Goal: Task Accomplishment & Management: Use online tool/utility

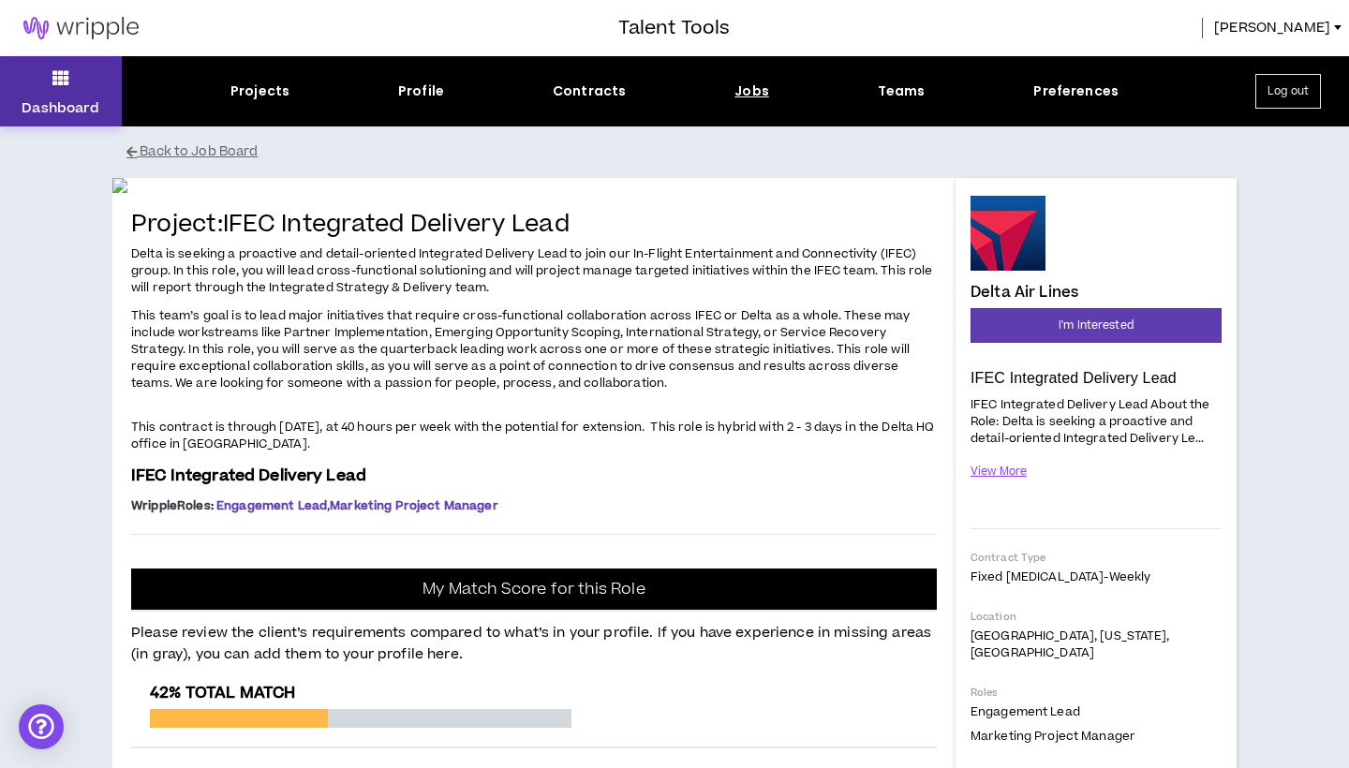
click at [41, 104] on p "Dashboard" at bounding box center [61, 108] width 78 height 20
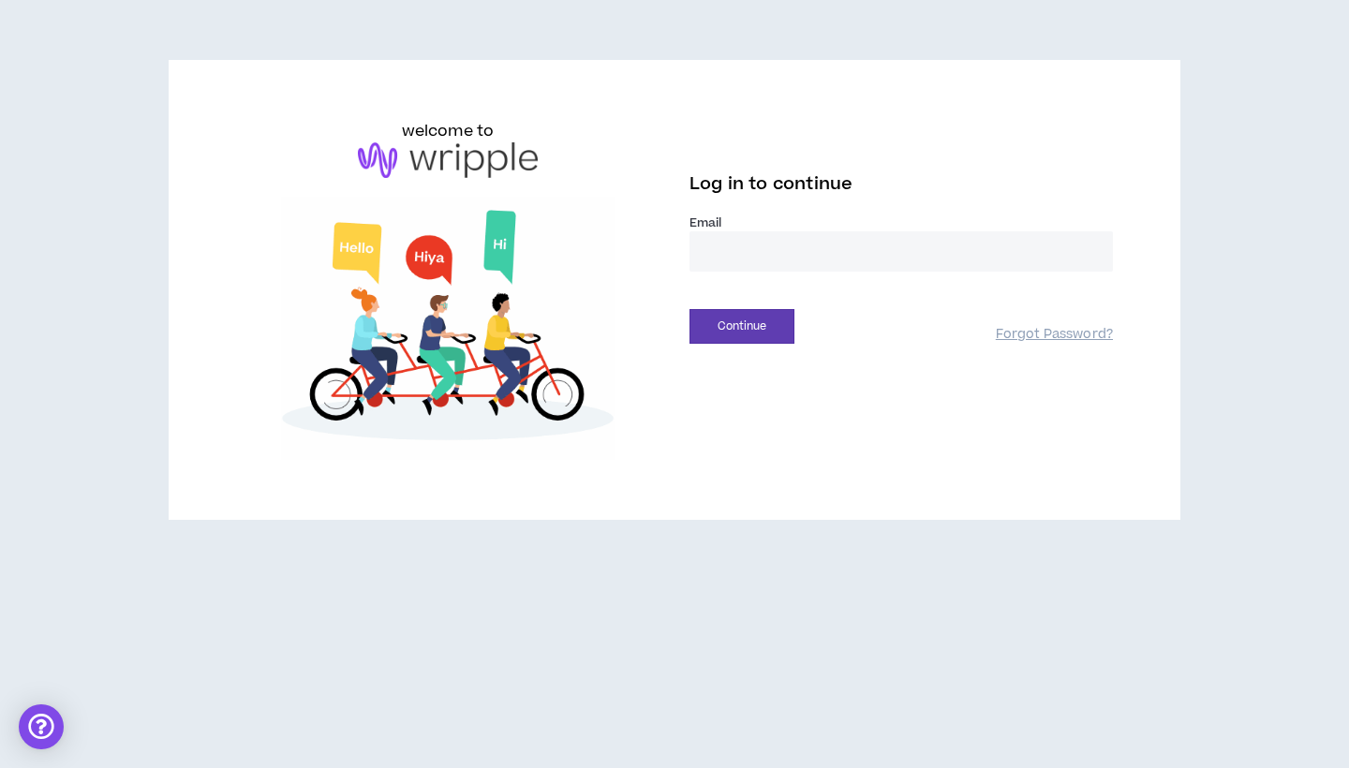
type input "**********"
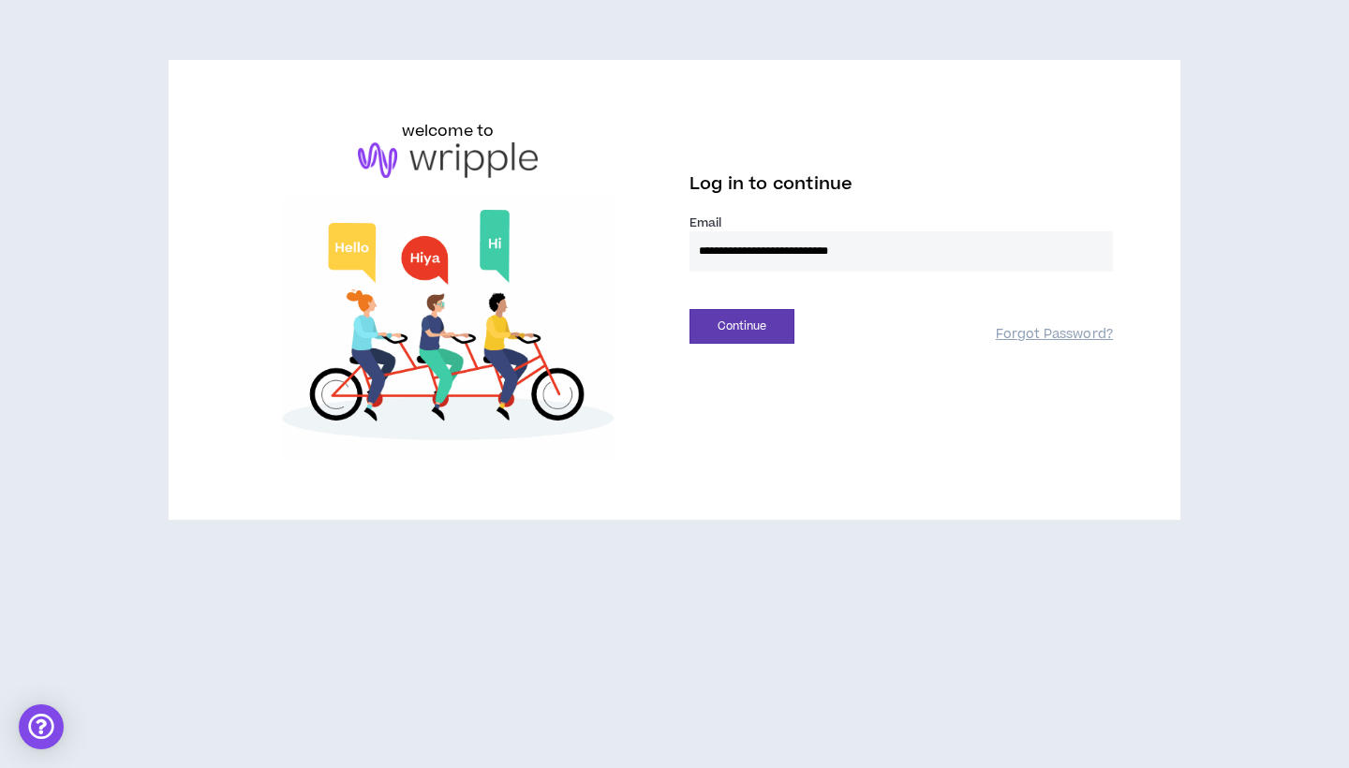
click at [742, 326] on button "Continue" at bounding box center [742, 326] width 105 height 35
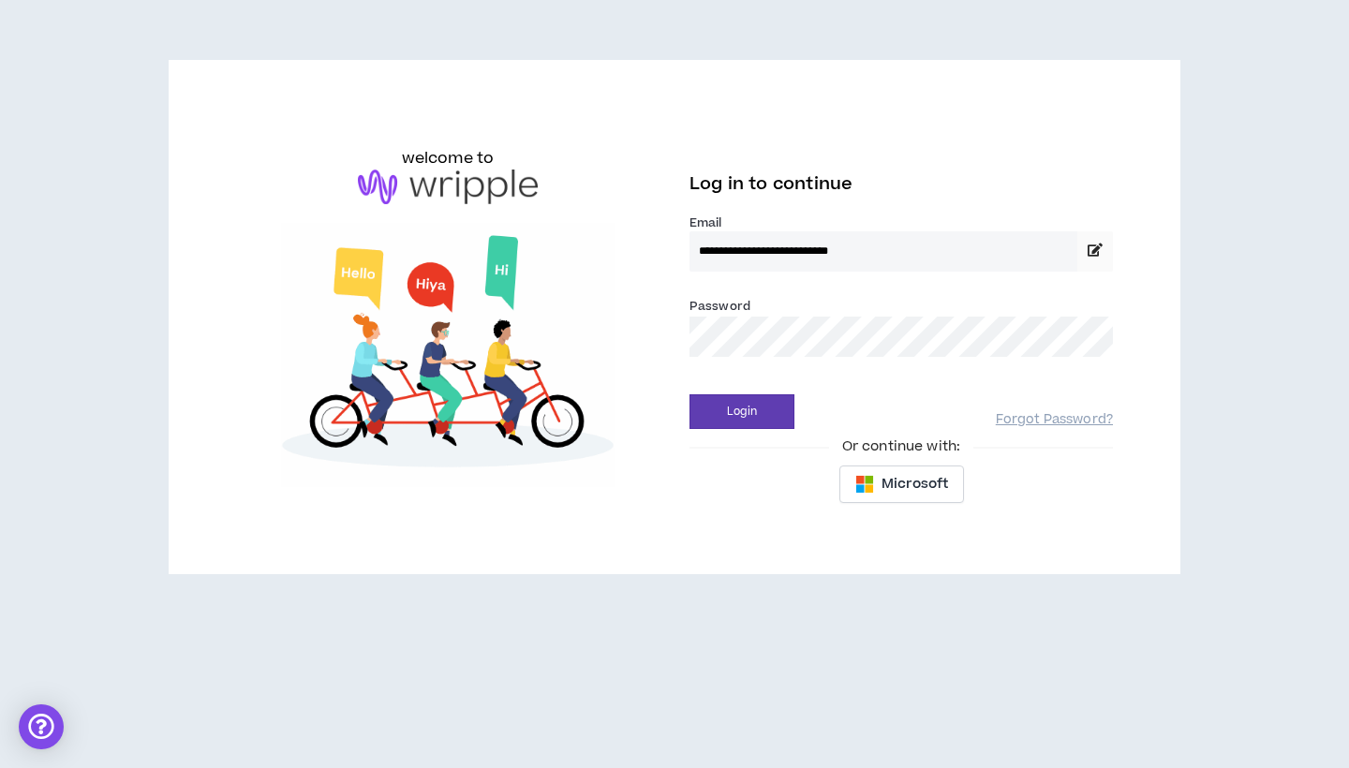
click at [769, 390] on div "Login Forgot Password?" at bounding box center [902, 405] width 424 height 48
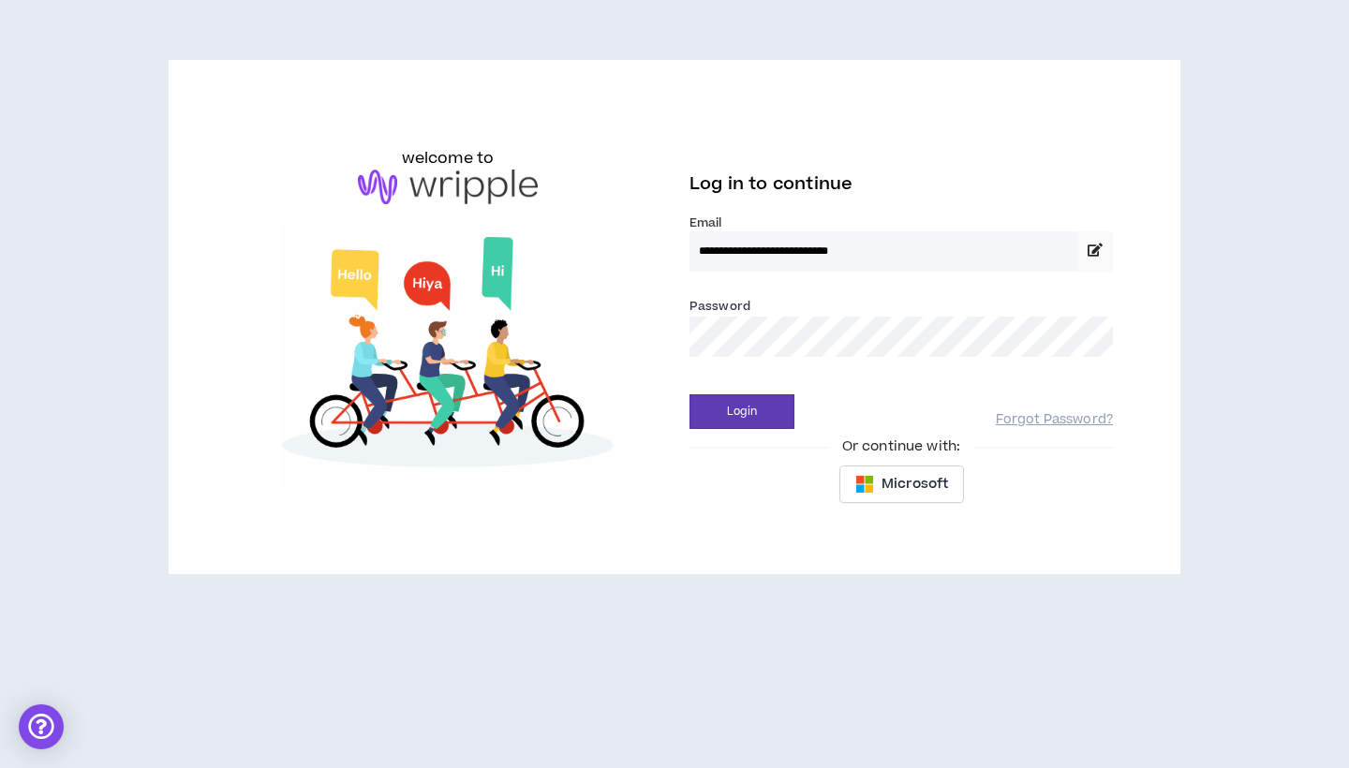
click at [742, 411] on button "Login" at bounding box center [742, 412] width 105 height 35
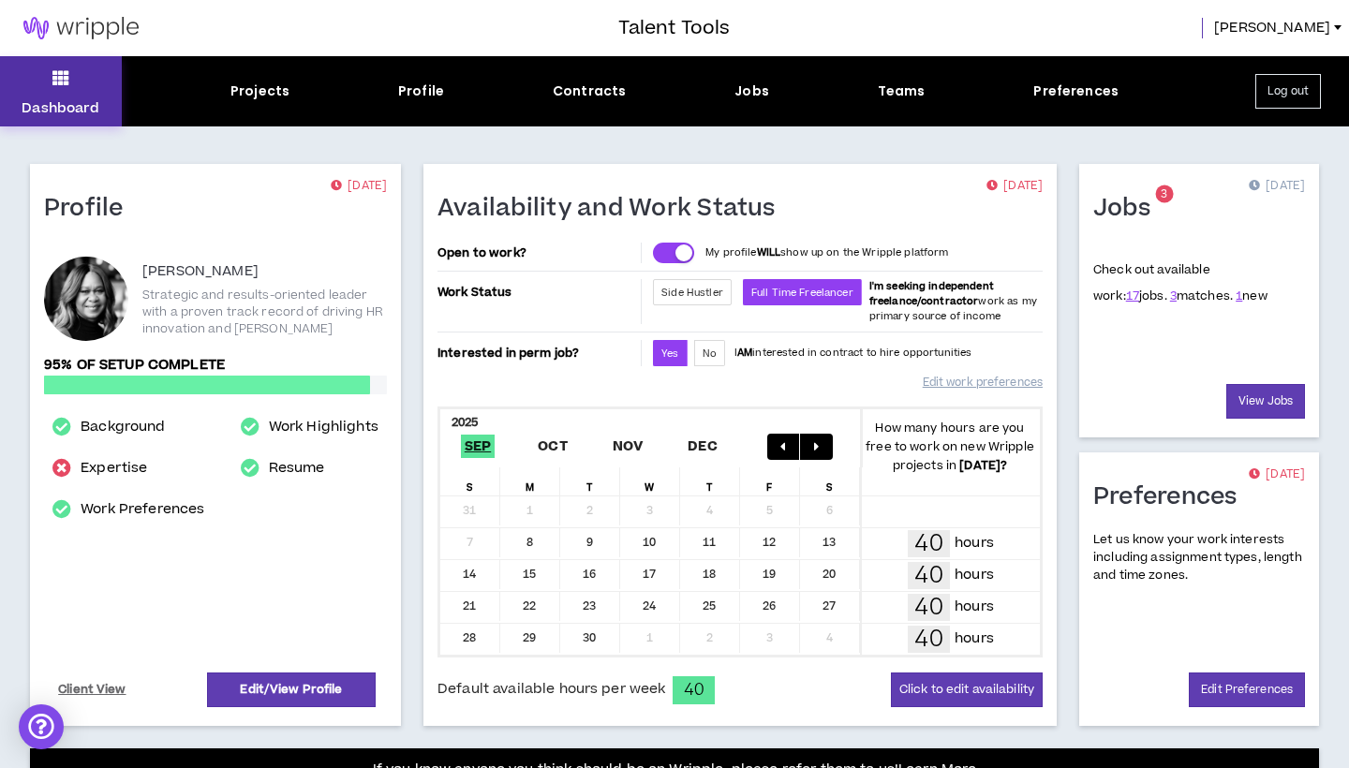
click at [66, 87] on icon at bounding box center [60, 78] width 17 height 26
click at [60, 106] on p "Dashboard" at bounding box center [61, 108] width 78 height 20
click at [53, 82] on icon at bounding box center [60, 78] width 17 height 26
click at [56, 81] on icon at bounding box center [60, 78] width 17 height 26
click at [55, 80] on icon at bounding box center [60, 78] width 17 height 26
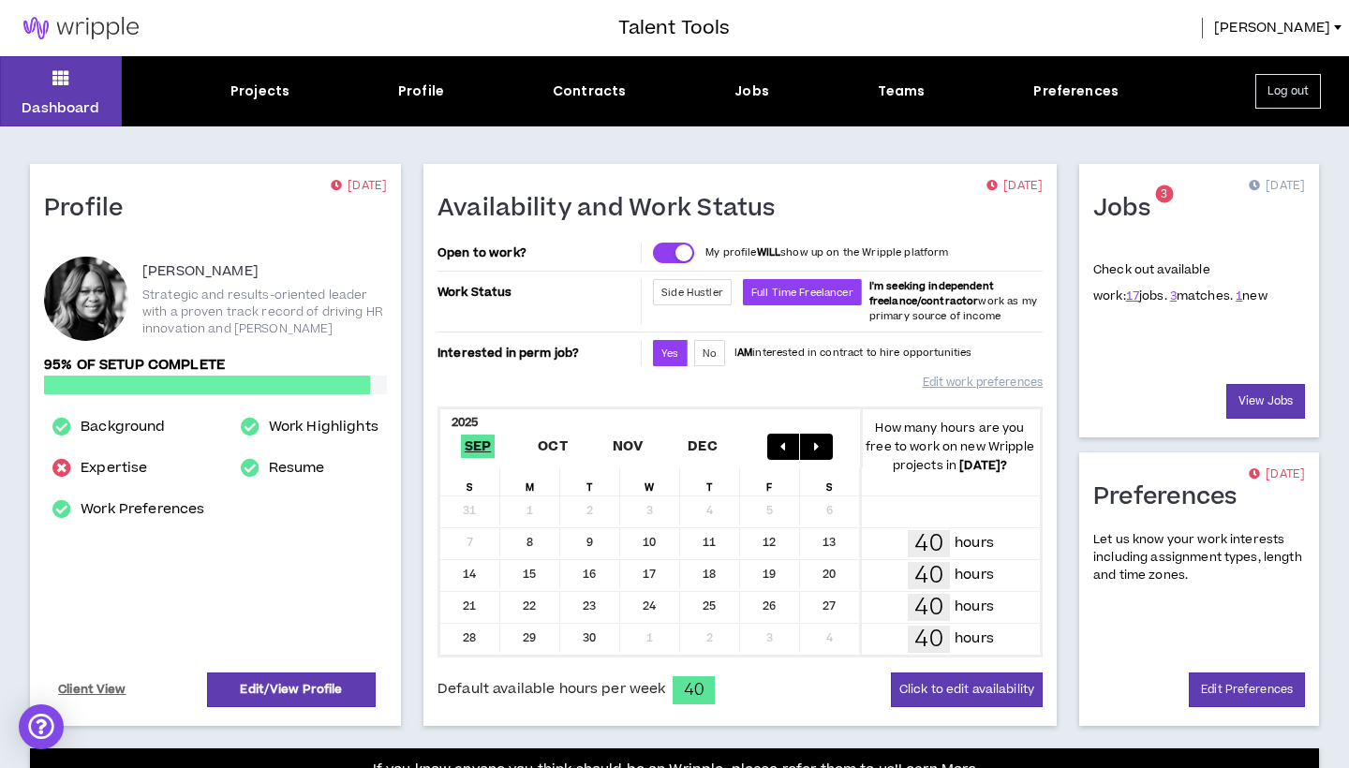
scroll to position [7, 0]
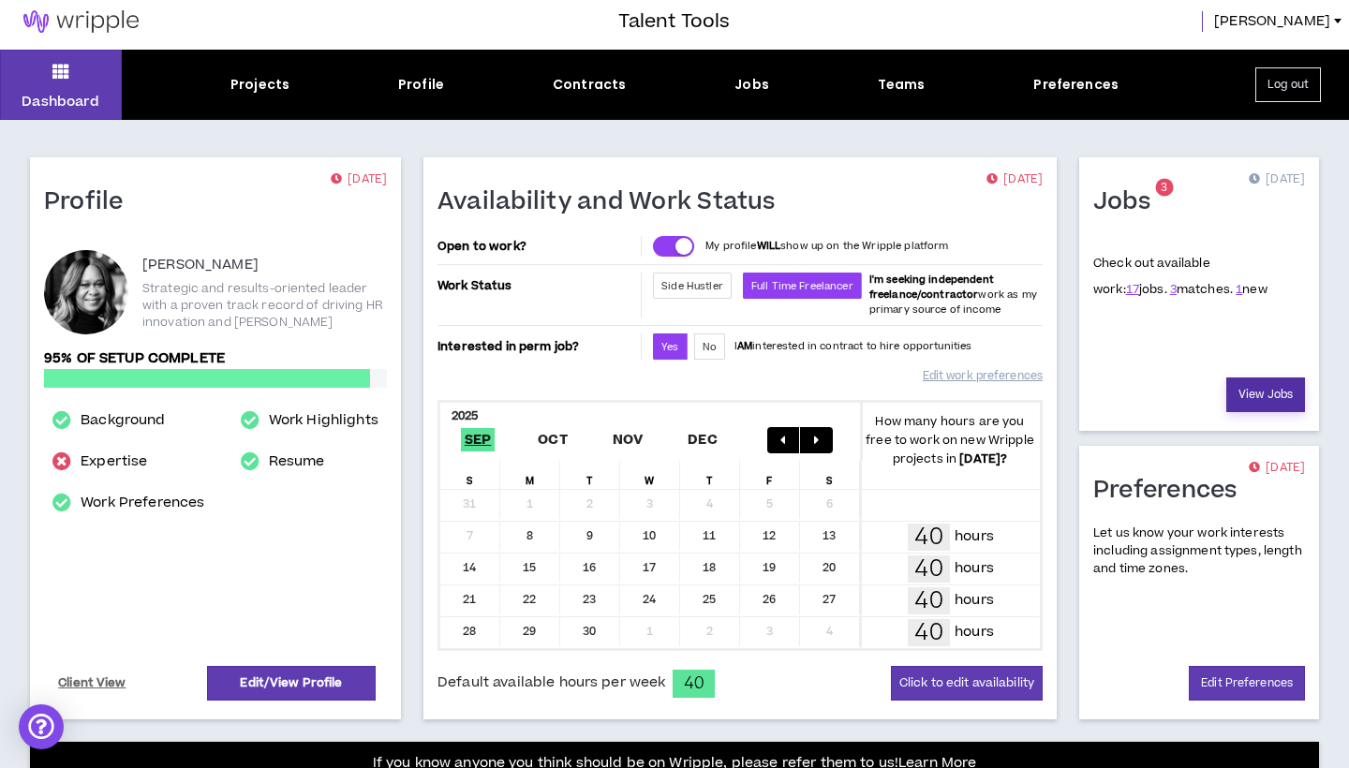
click at [1268, 379] on link "View Jobs" at bounding box center [1266, 395] width 79 height 35
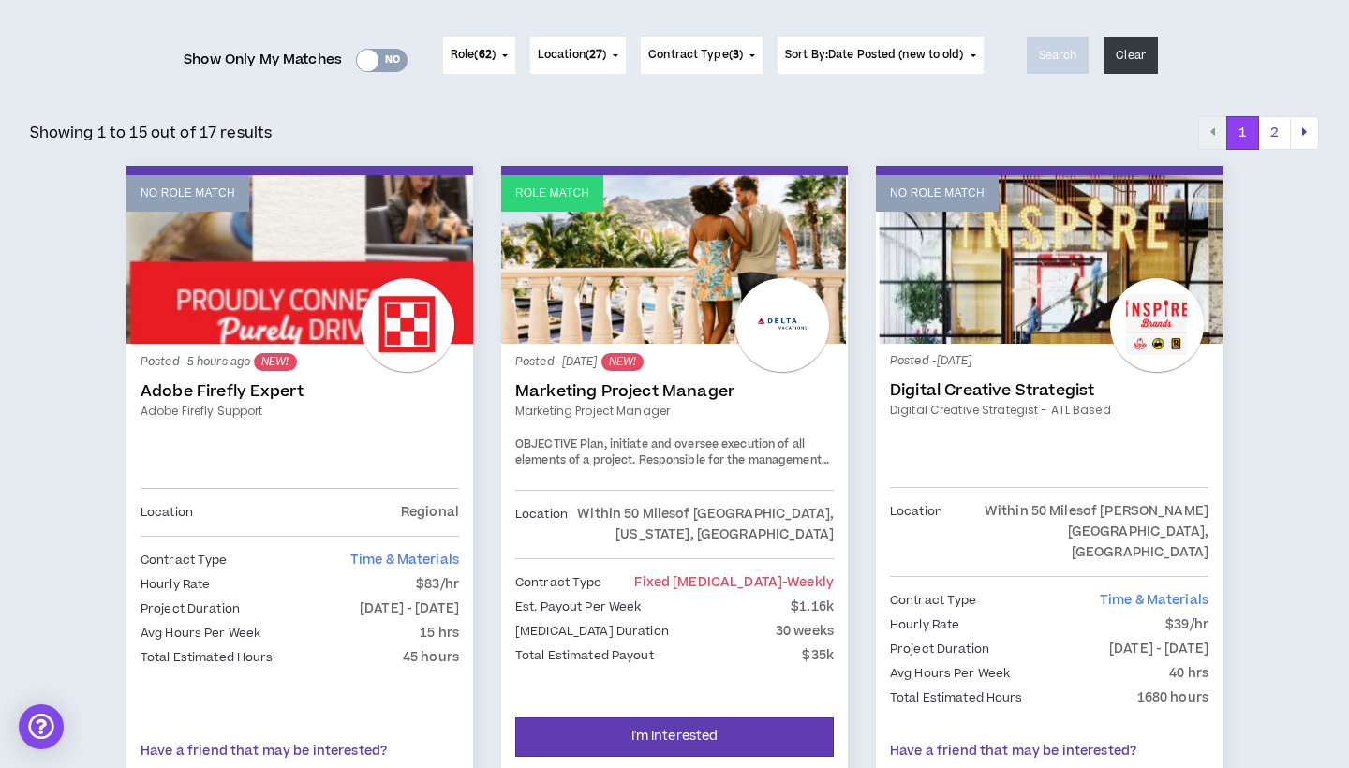
scroll to position [226, 0]
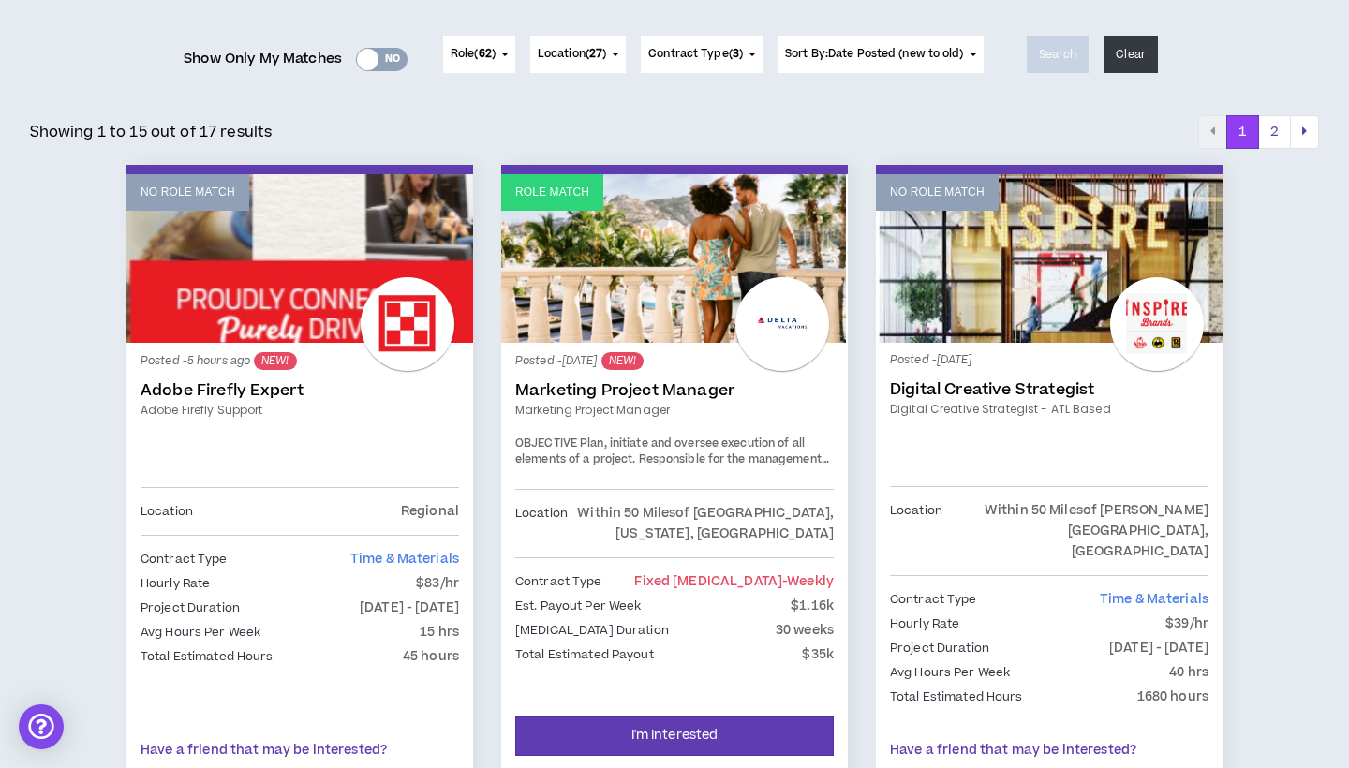
click at [692, 445] on span "Plan, initiate and oversee execution of all elements of a project. Responsible …" at bounding box center [673, 485] width 316 height 98
click at [627, 392] on link "Marketing Project Manager" at bounding box center [674, 390] width 319 height 19
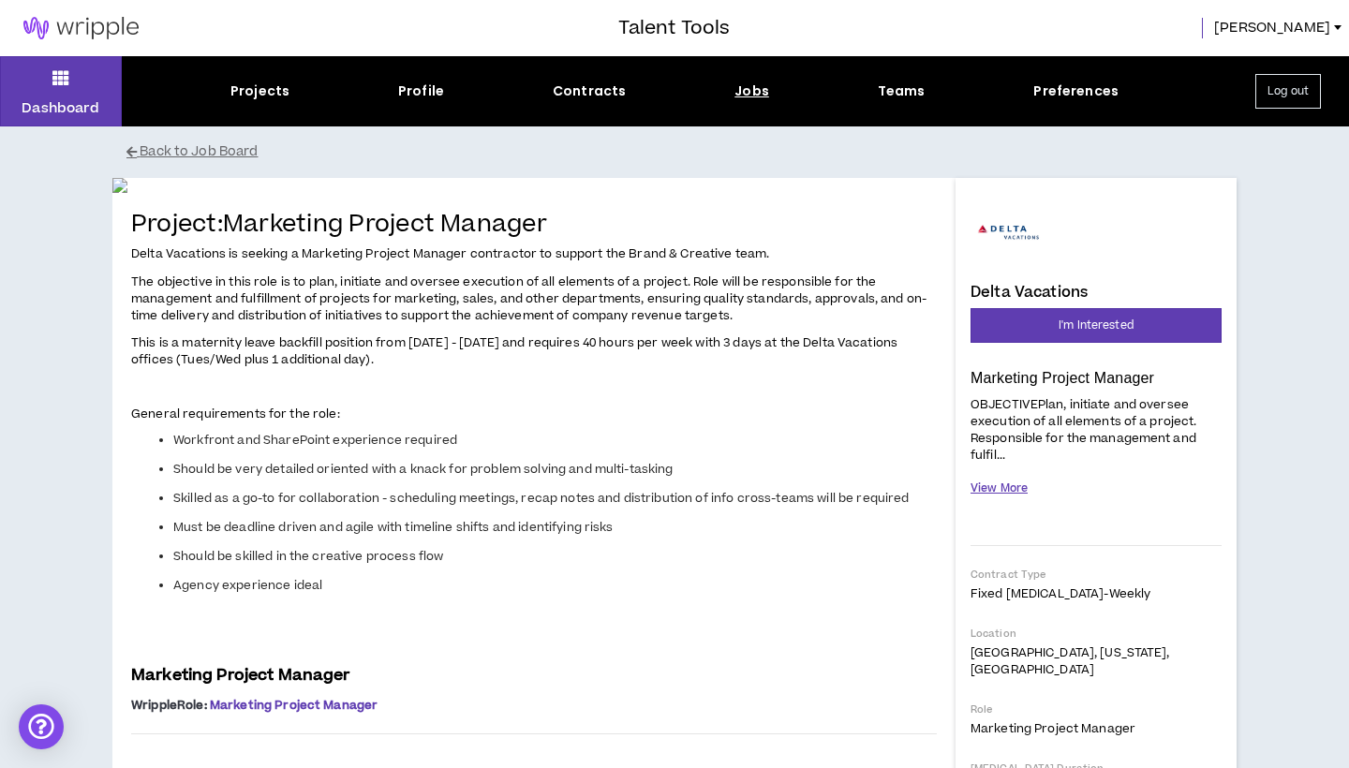
click at [992, 484] on button "View More" at bounding box center [999, 488] width 57 height 33
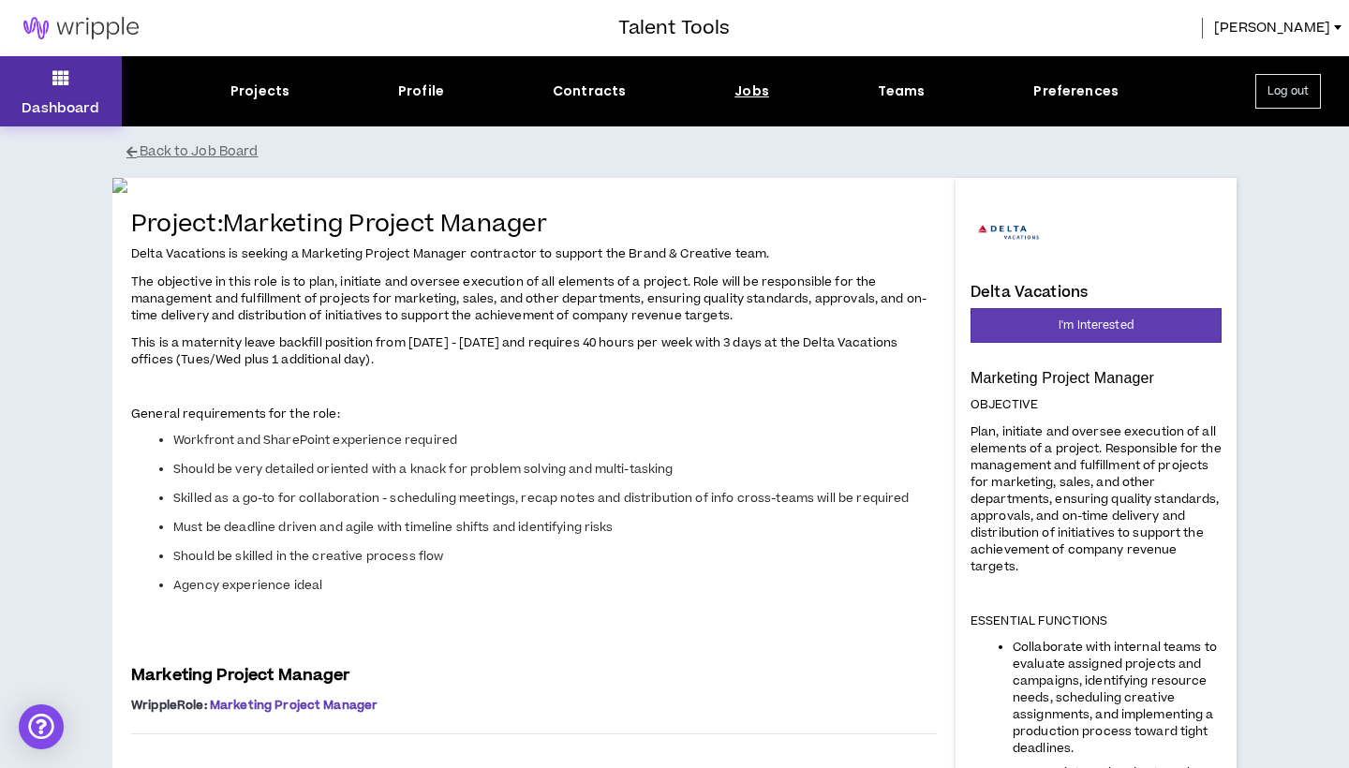
click at [79, 84] on button "Dashboard" at bounding box center [61, 91] width 122 height 70
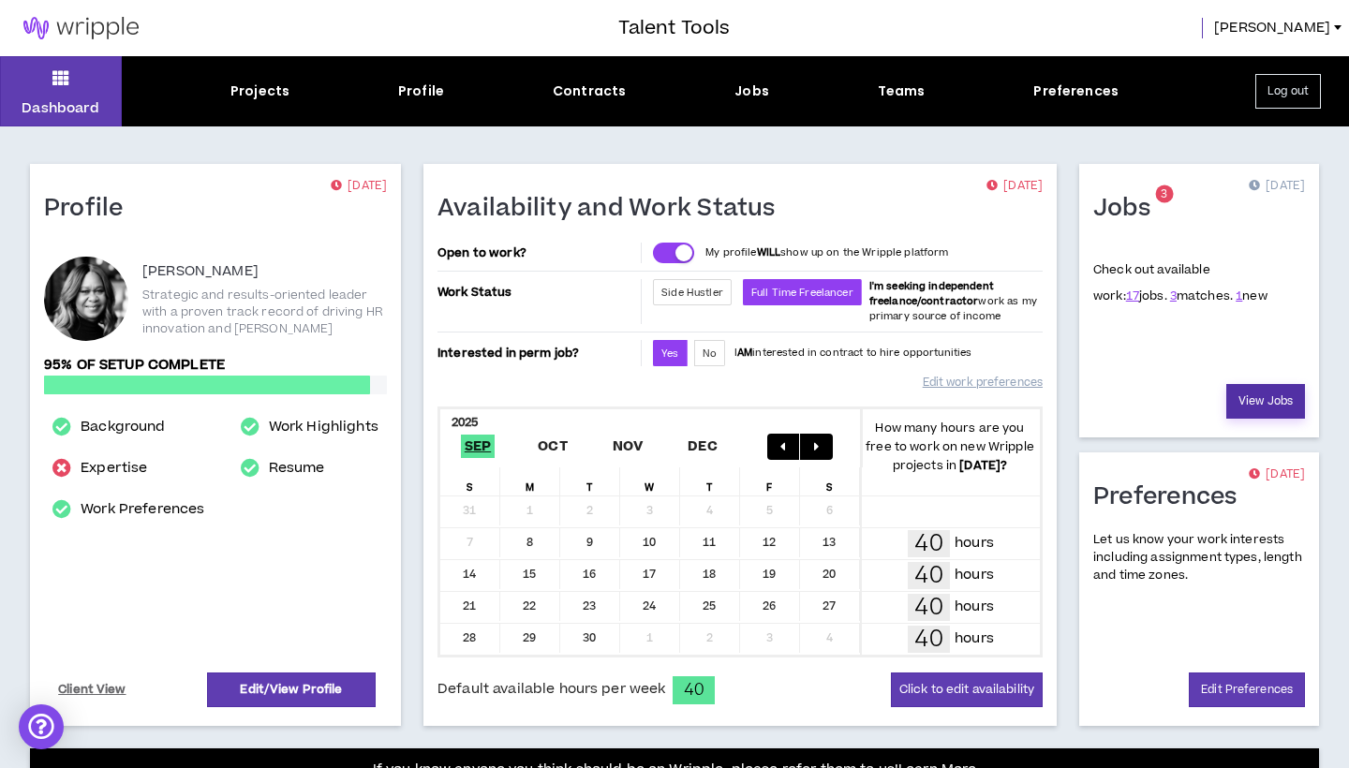
click at [1271, 390] on link "View Jobs" at bounding box center [1266, 401] width 79 height 35
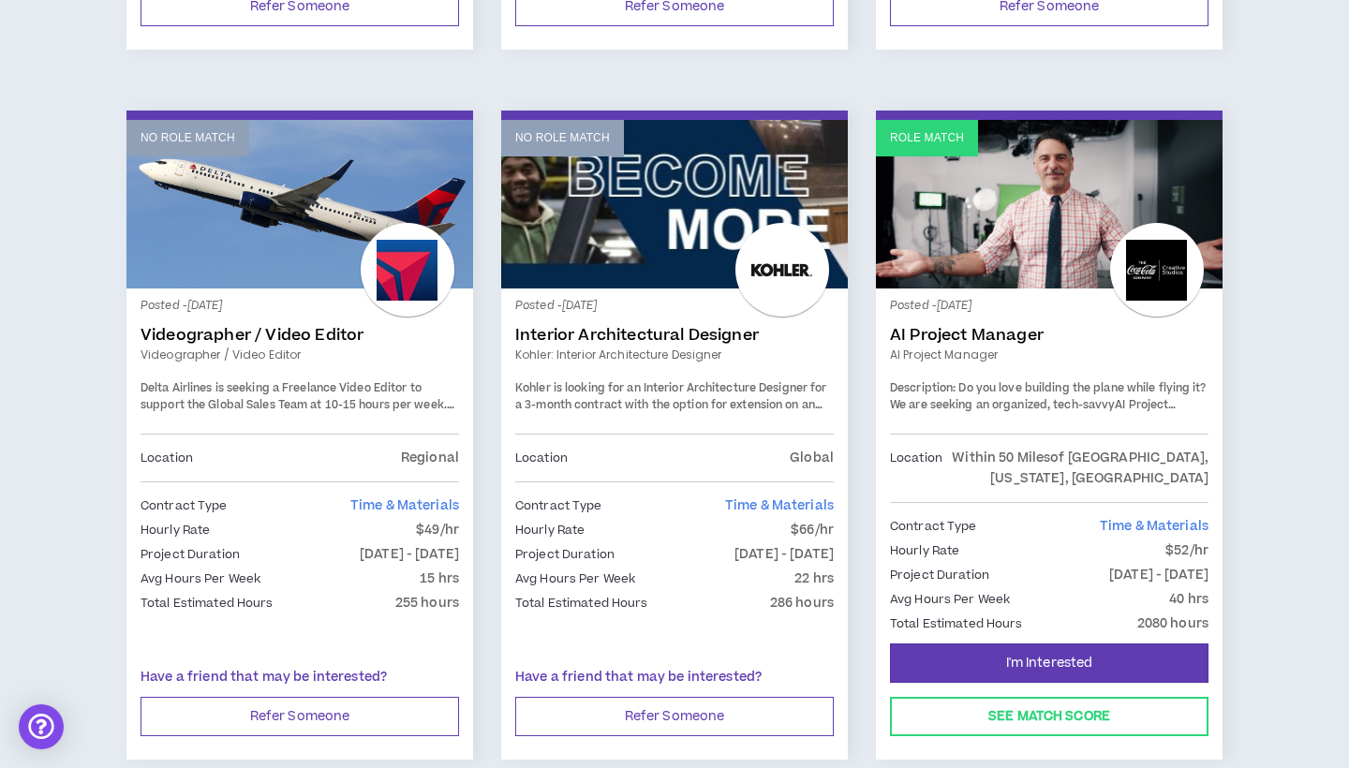
scroll to position [3122, 0]
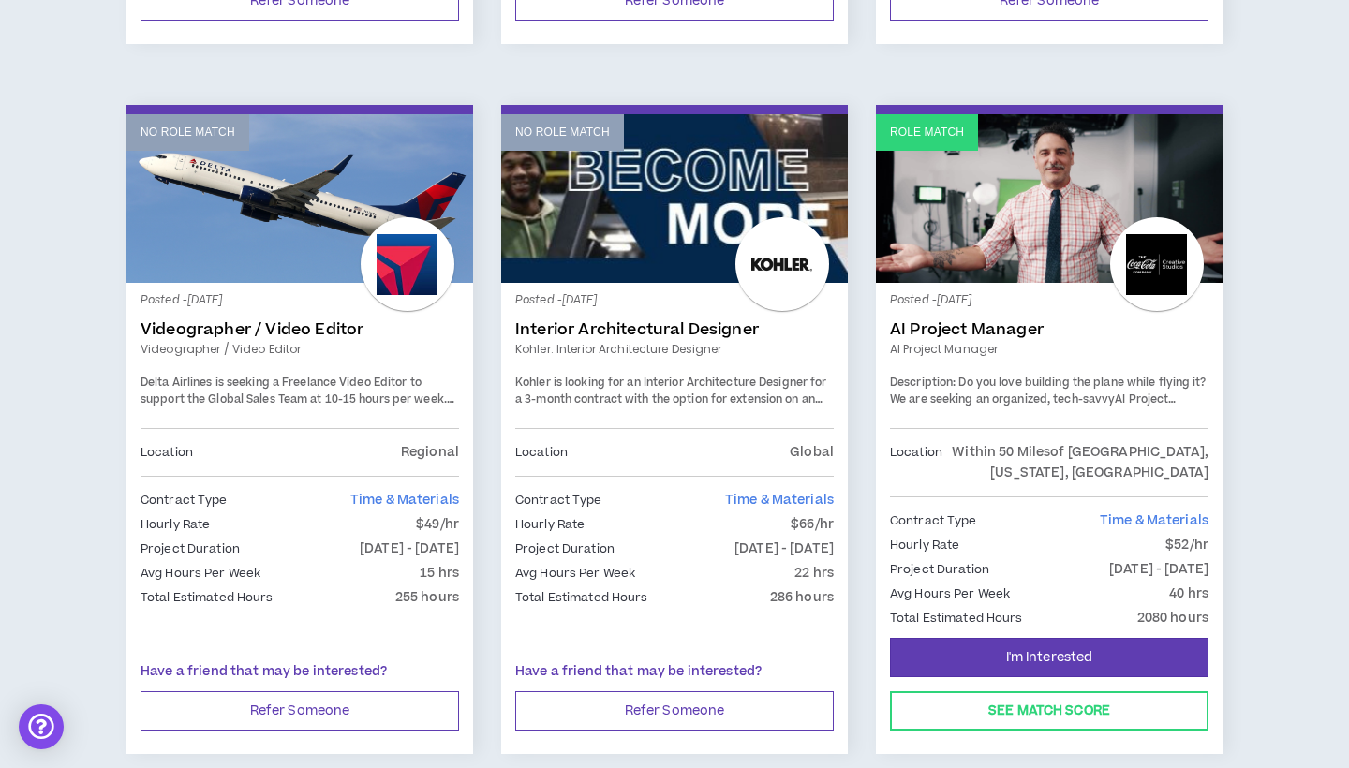
click at [997, 348] on div "Posted - [DATE] AI Project Manager AI Project Manager Description: Do you love …" at bounding box center [1049, 362] width 319 height 131
click at [962, 320] on link "AI Project Manager" at bounding box center [1049, 329] width 319 height 19
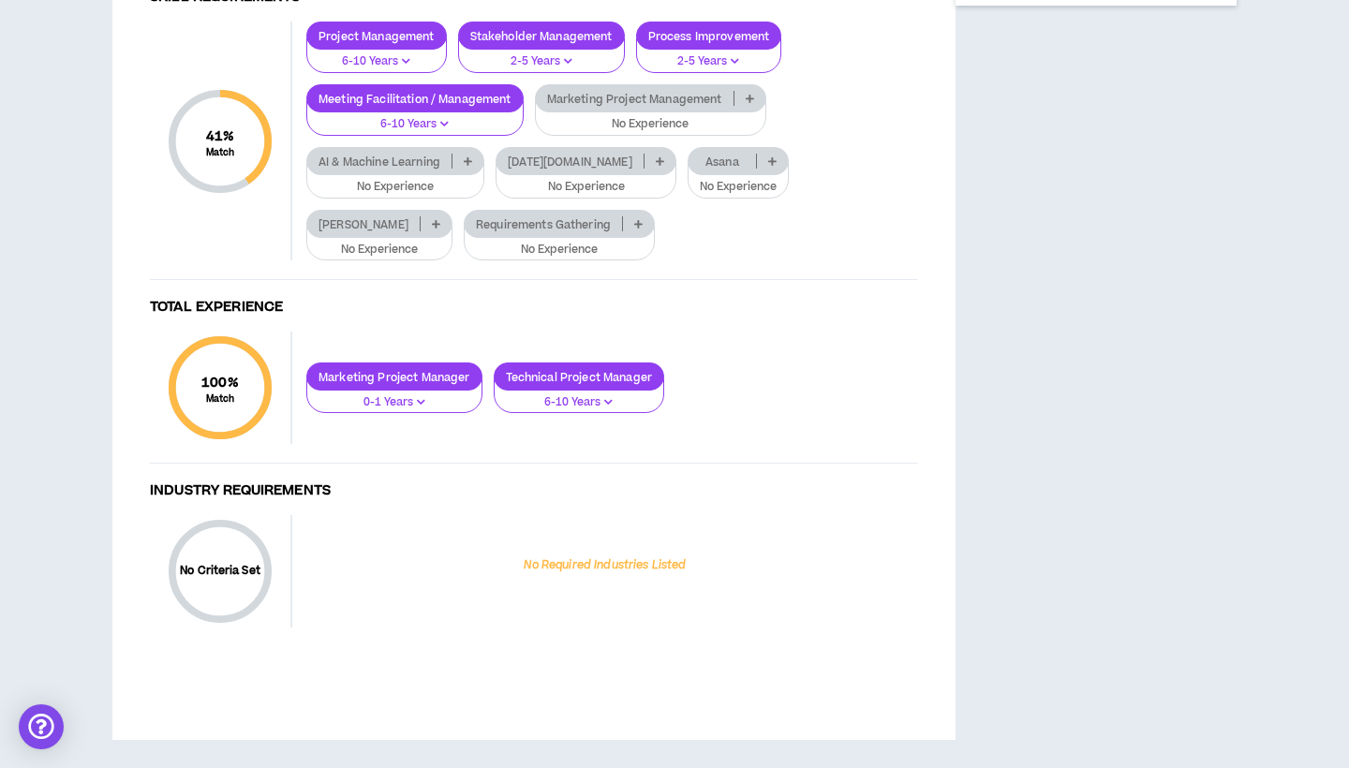
scroll to position [1155, 0]
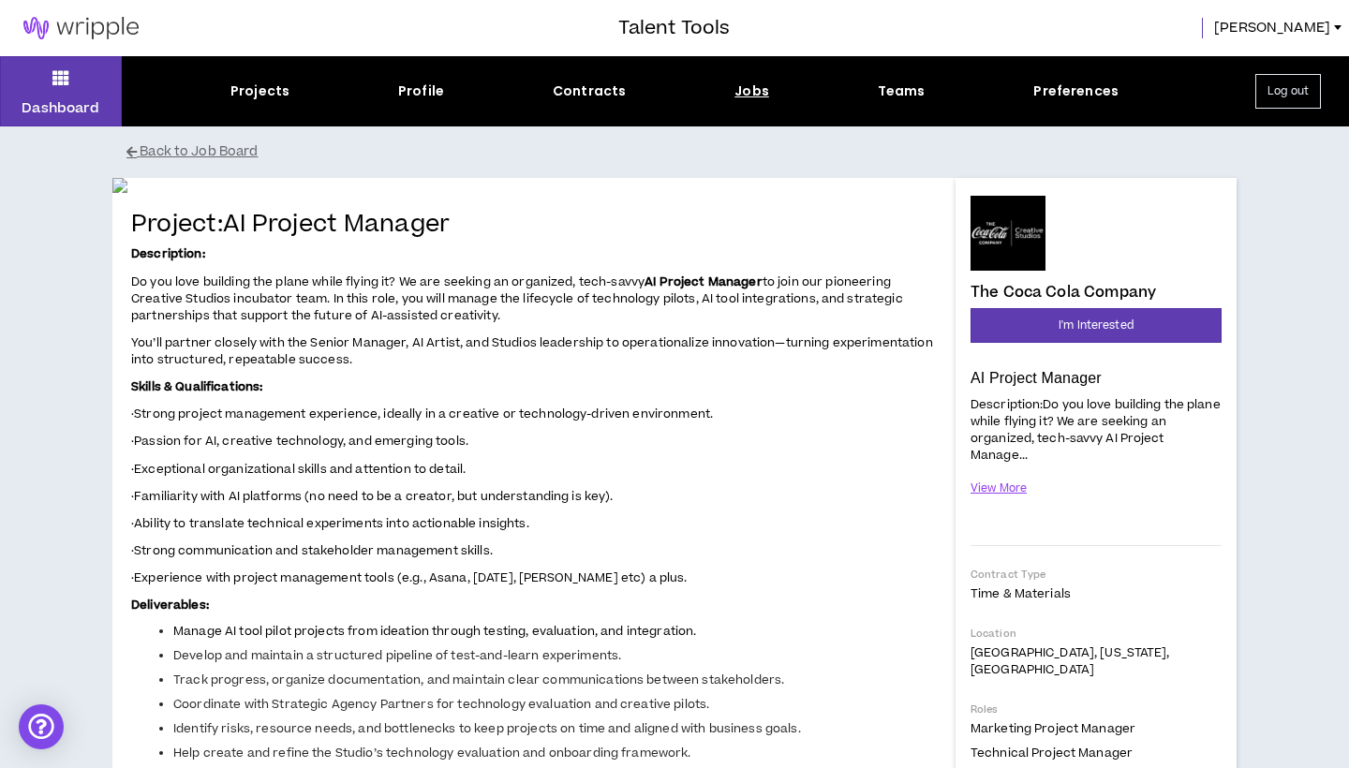
click at [963, 259] on div "The Coca Cola Company AI Project Manager Hide Details I'm Interested Descriptio…" at bounding box center [1096, 668] width 281 height 981
